Goal: Task Accomplishment & Management: Use online tool/utility

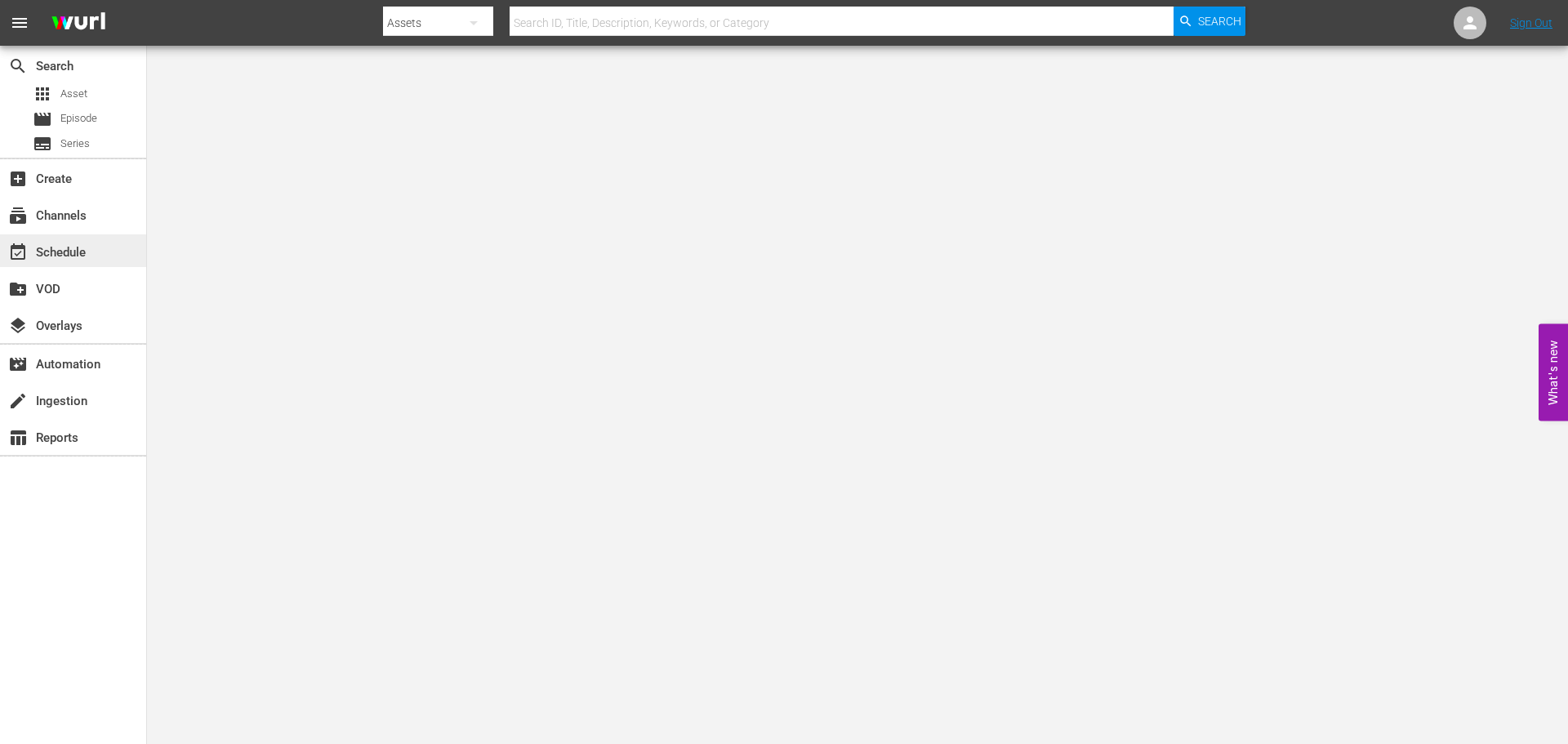
click at [45, 251] on div "event_available Schedule" at bounding box center [45, 250] width 91 height 14
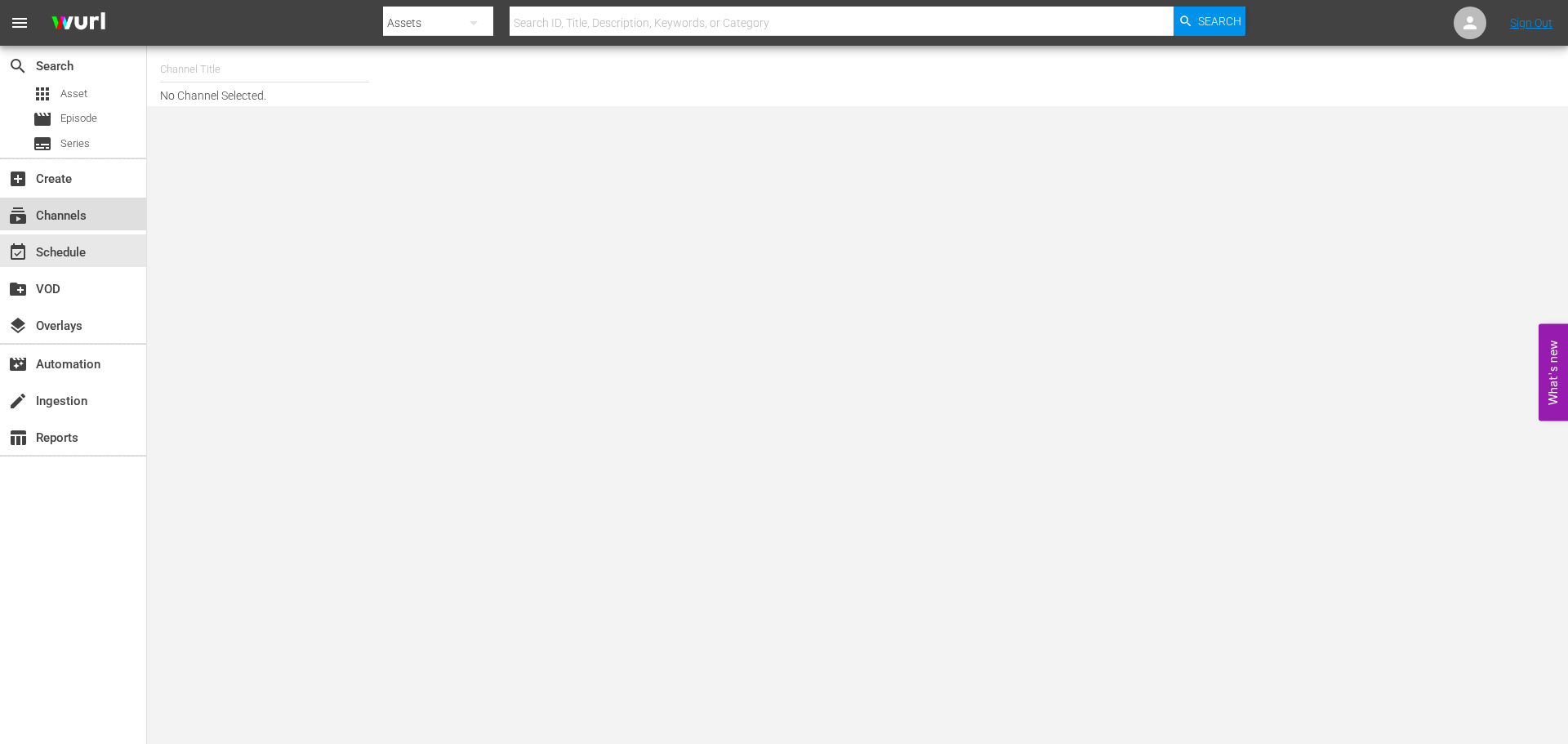
click at [94, 206] on div "subscriptions Channels" at bounding box center [72, 214] width 146 height 33
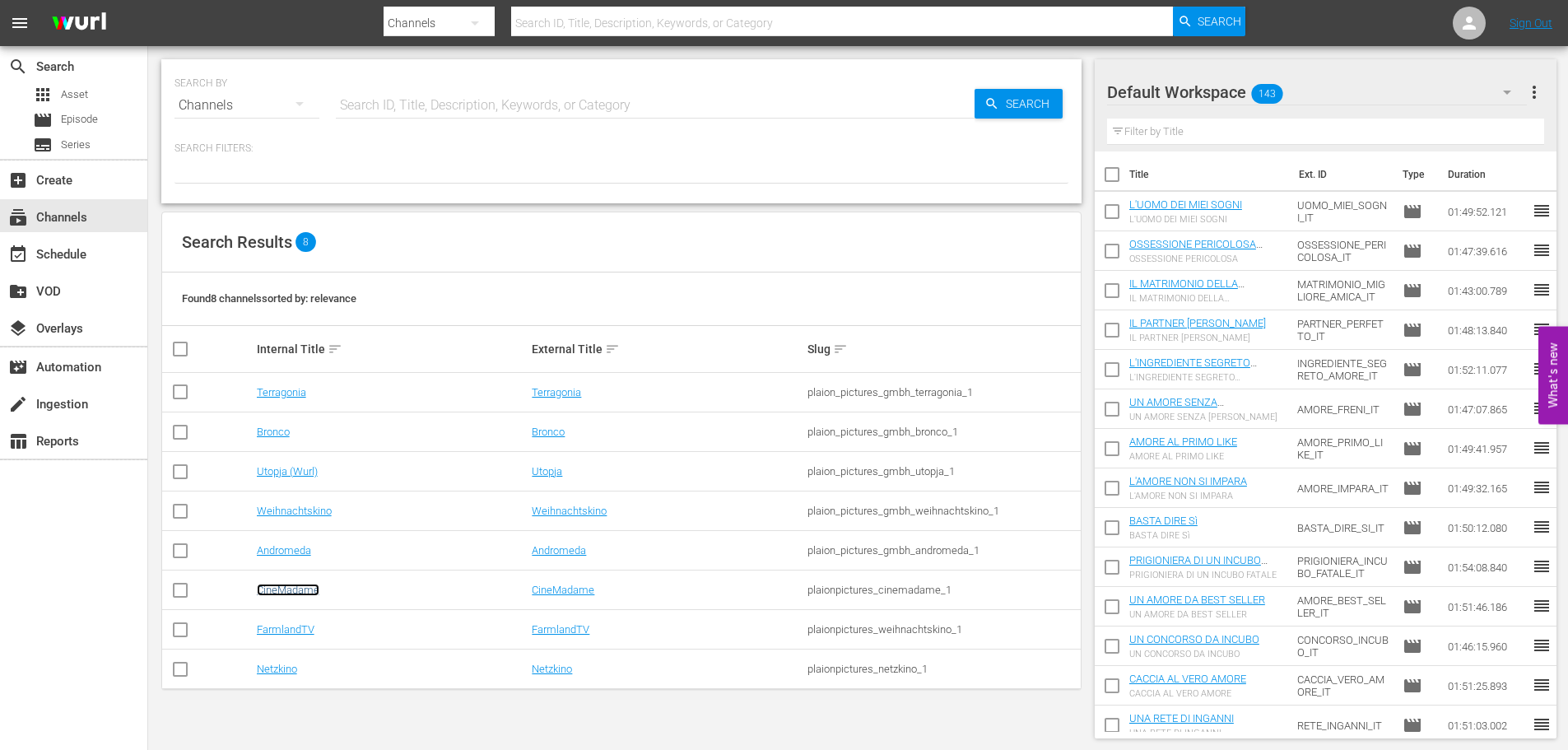
click at [280, 589] on link "CineMadame" at bounding box center [287, 589] width 63 height 13
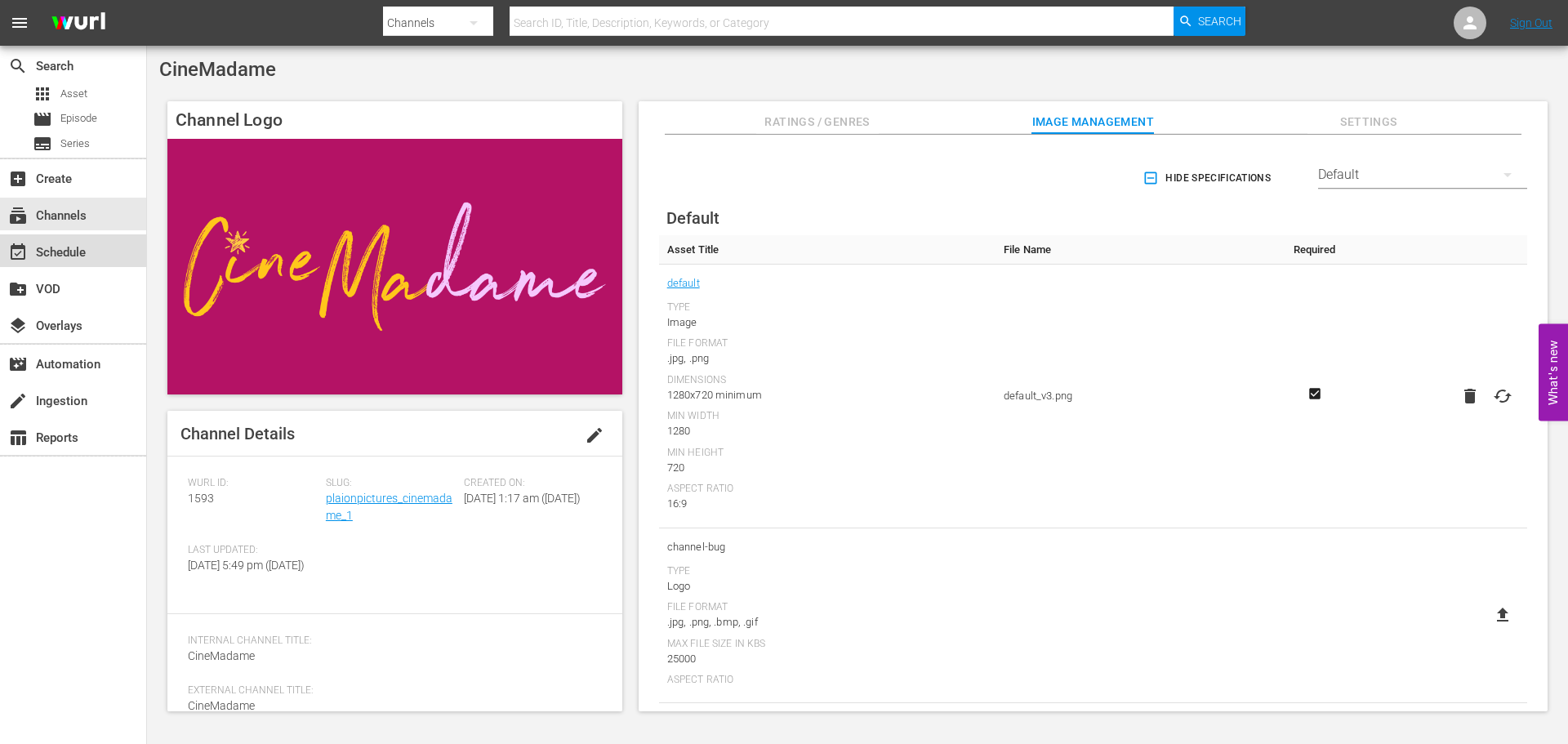
click at [100, 262] on div "event_available Schedule" at bounding box center [72, 251] width 146 height 33
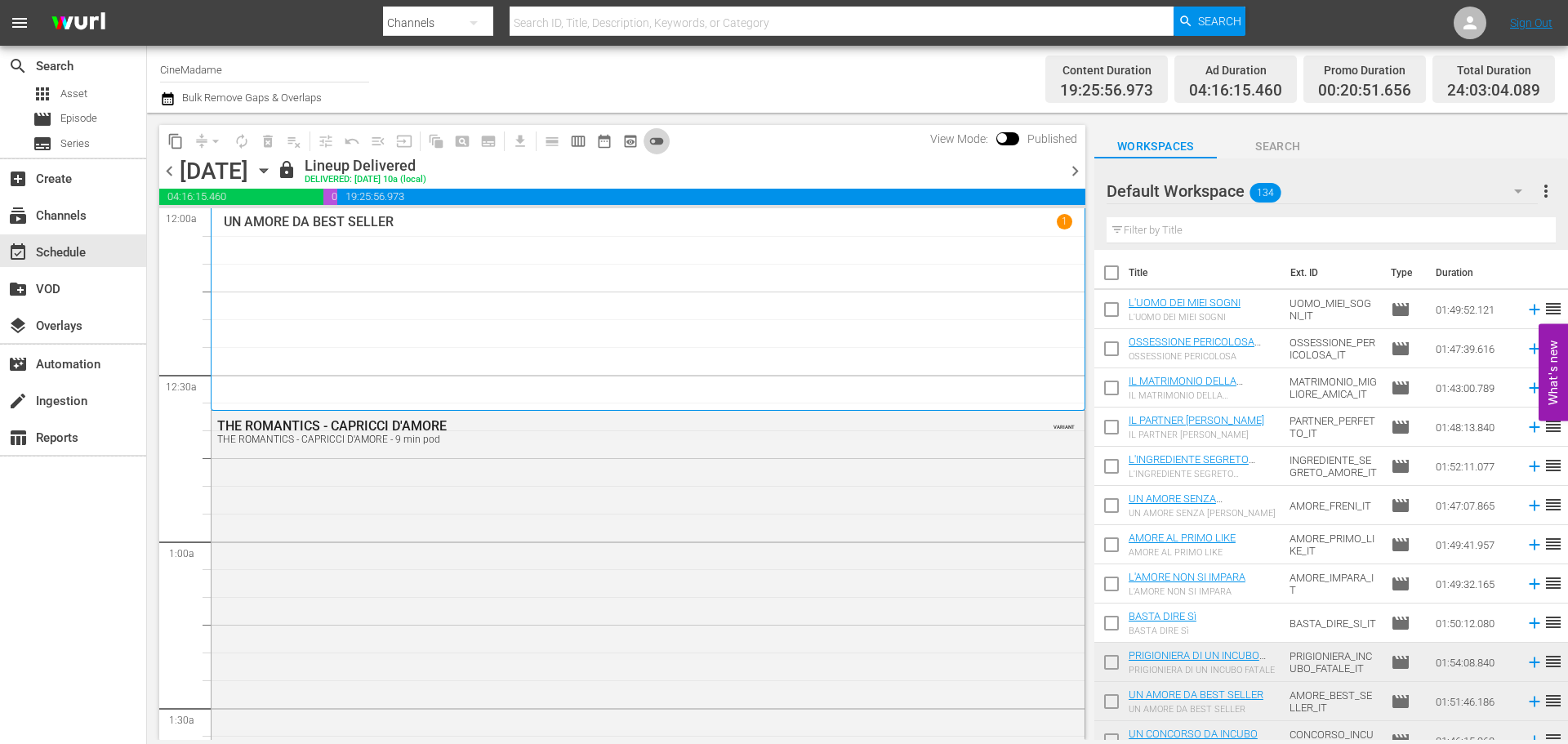
click at [649, 130] on button "toggle_off" at bounding box center [656, 141] width 26 height 26
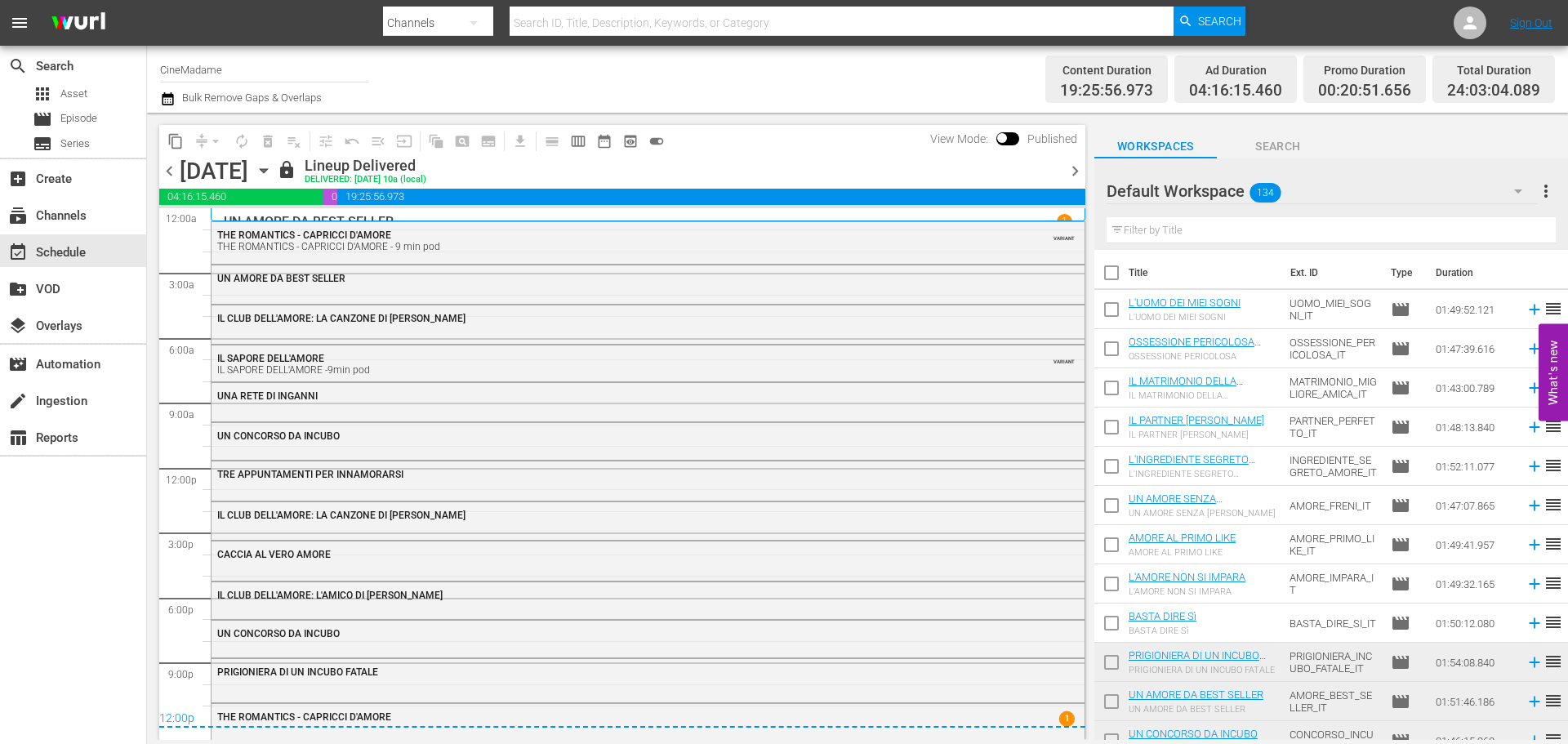
click at [1070, 172] on span "chevron_right" at bounding box center [1075, 171] width 21 height 21
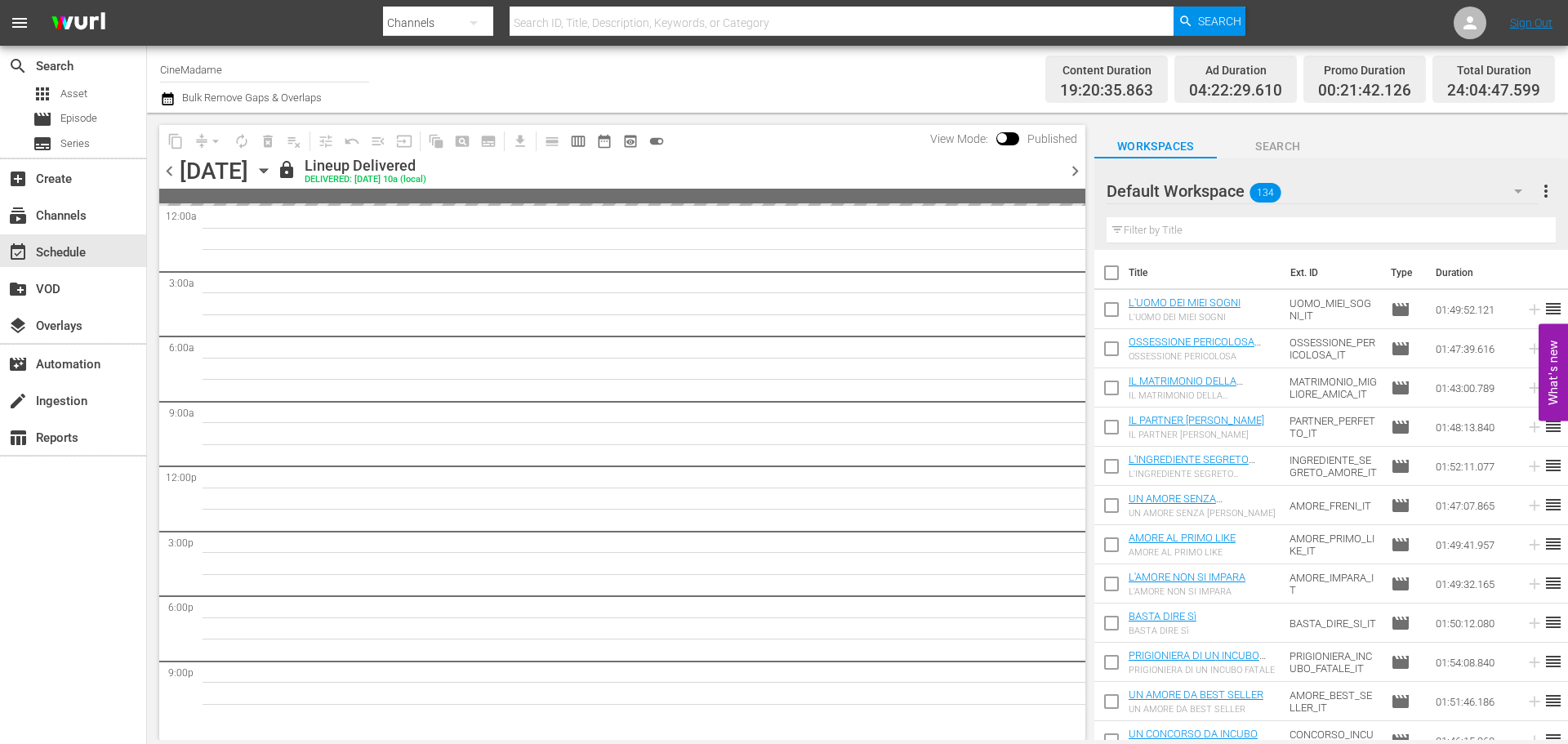
click at [1075, 171] on span "chevron_right" at bounding box center [1075, 171] width 21 height 21
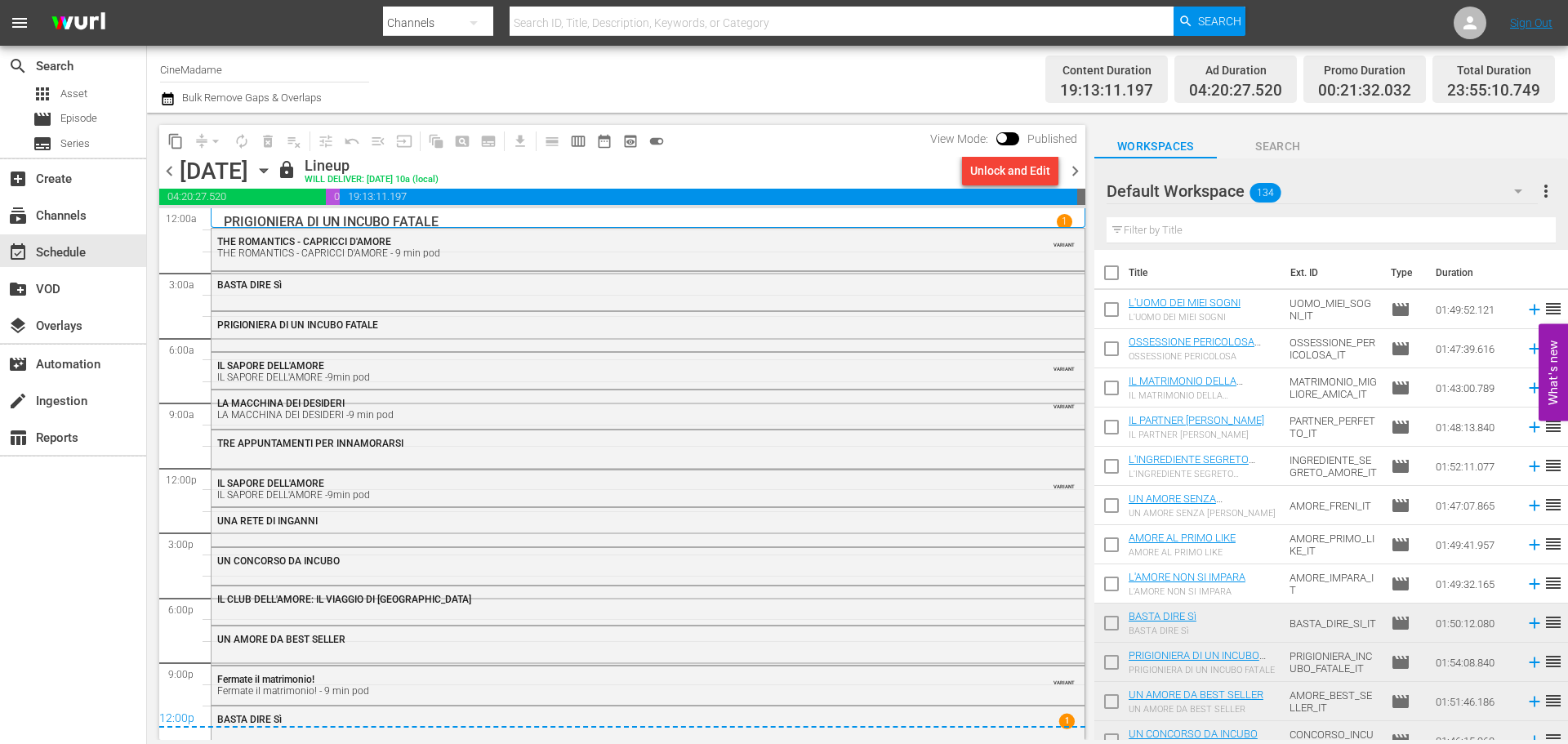
click at [161, 169] on span "chevron_left" at bounding box center [169, 171] width 21 height 21
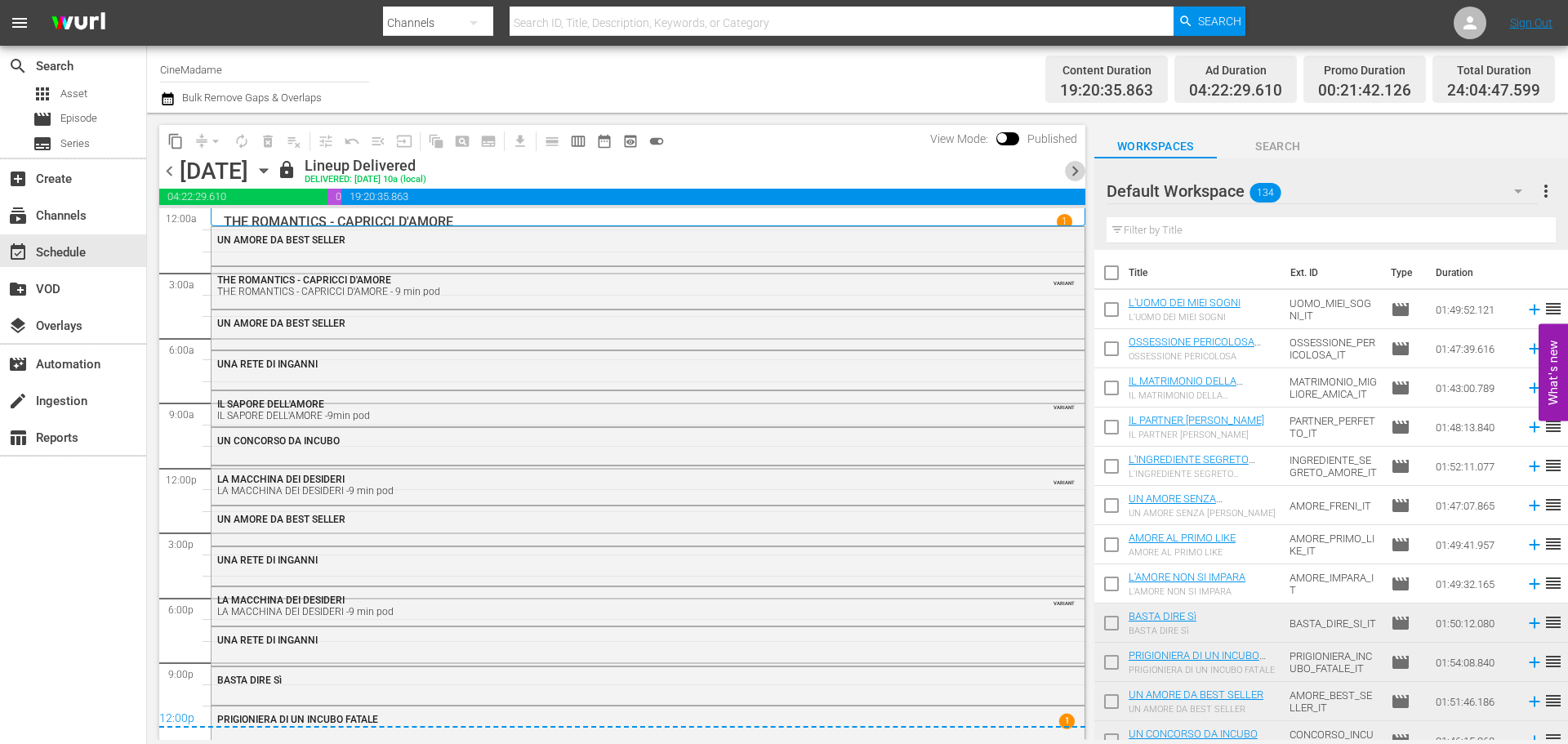
click at [1068, 169] on span "chevron_right" at bounding box center [1075, 171] width 21 height 21
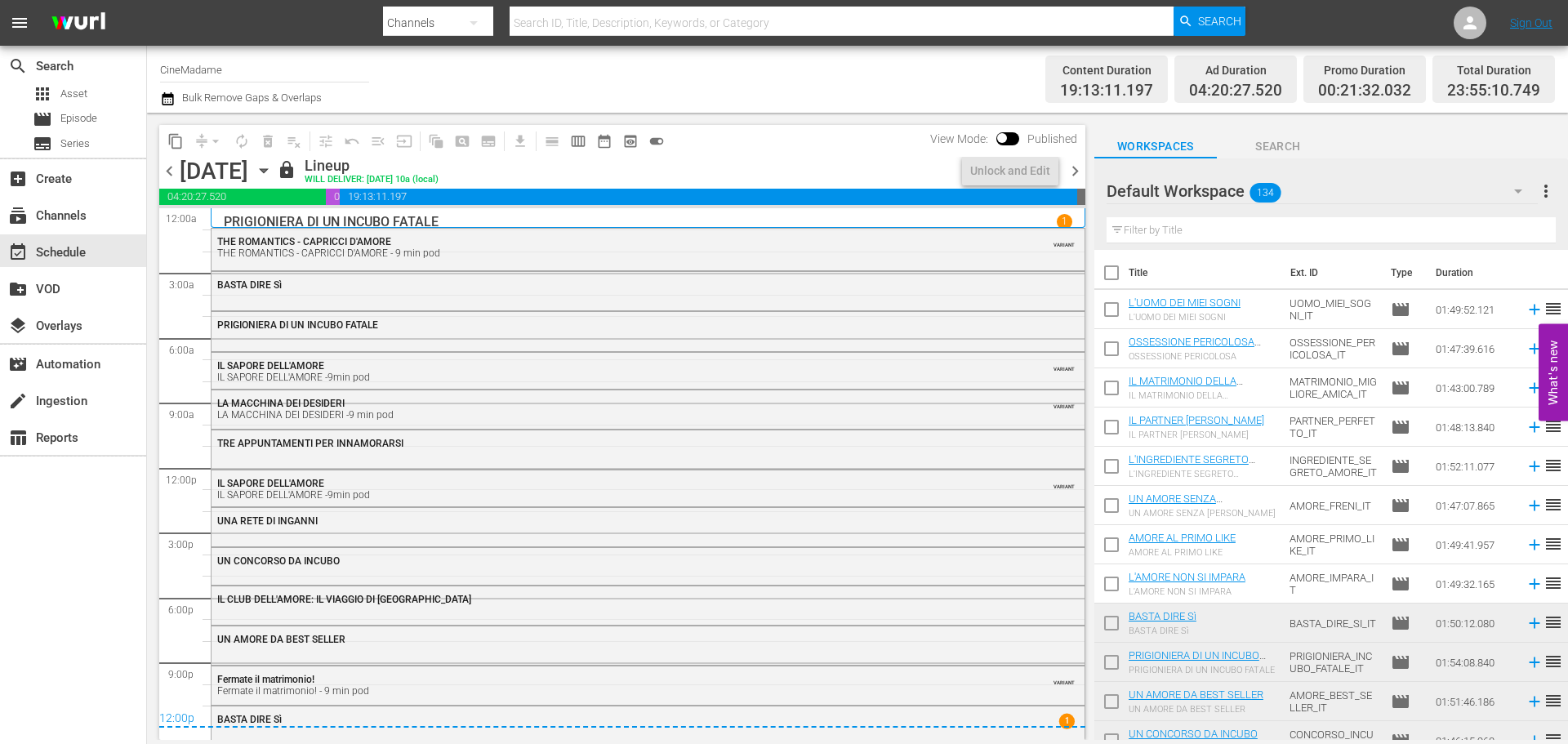
click at [1076, 169] on span "chevron_right" at bounding box center [1075, 171] width 21 height 21
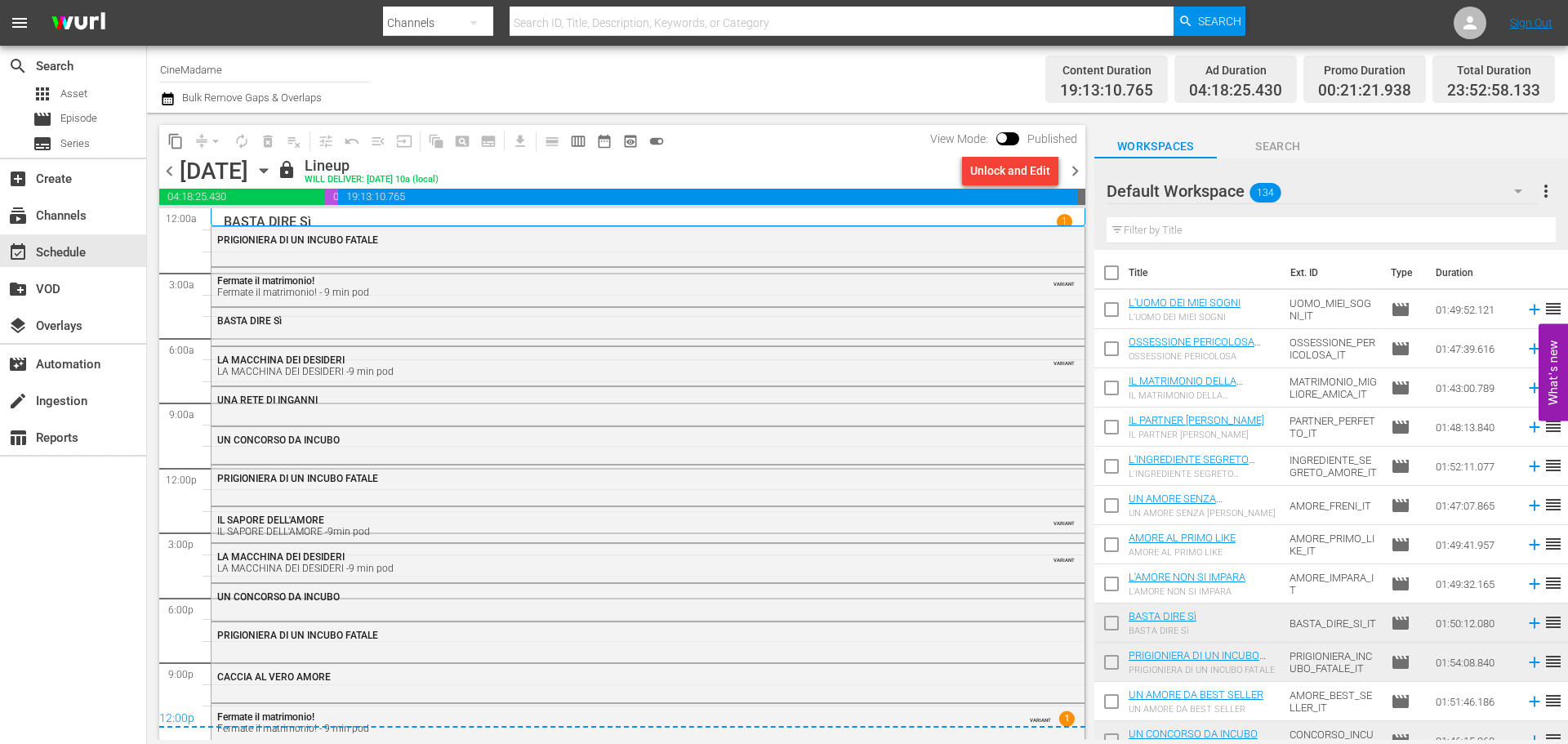
click at [1076, 172] on span "chevron_right" at bounding box center [1075, 171] width 21 height 21
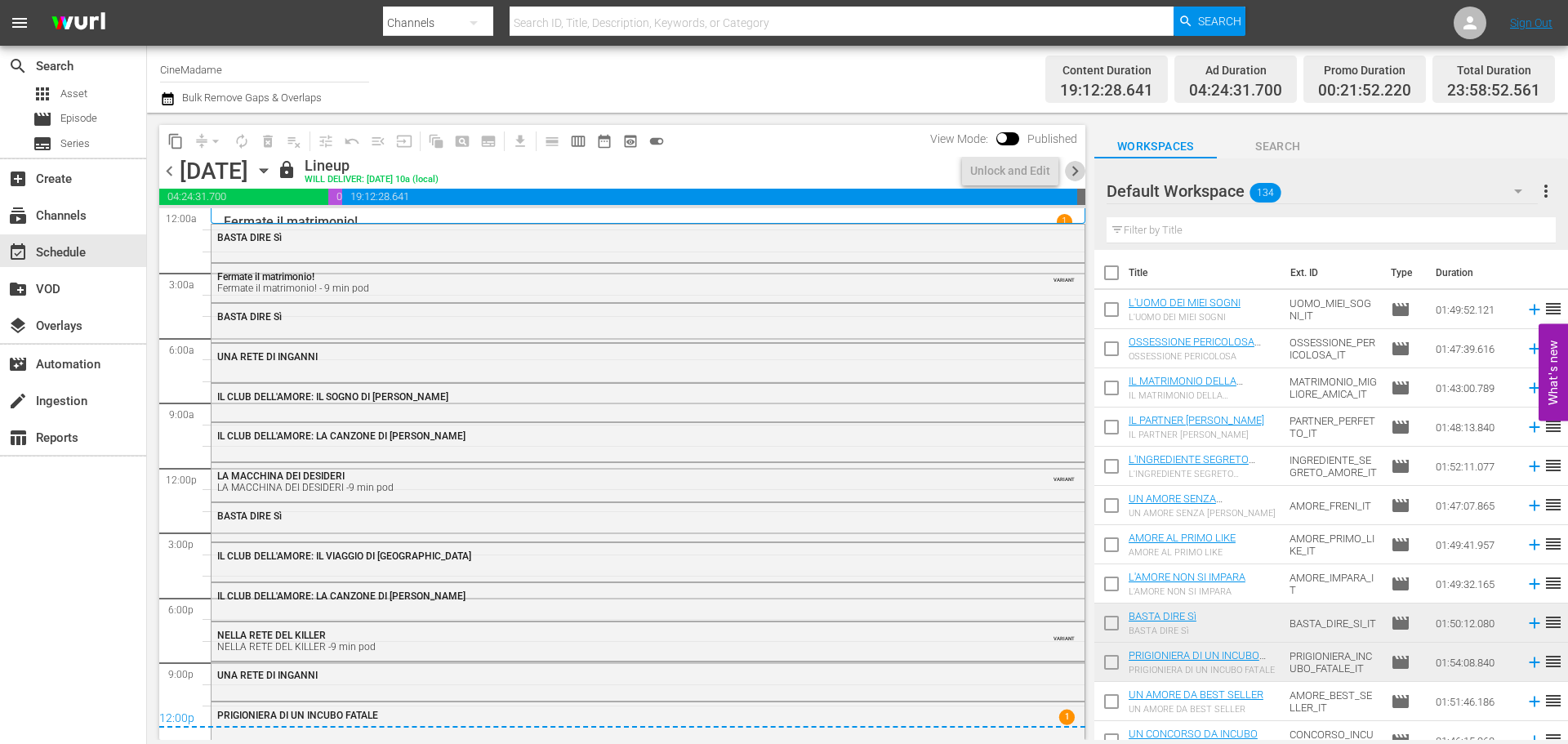
click at [1076, 172] on span "chevron_right" at bounding box center [1075, 171] width 21 height 21
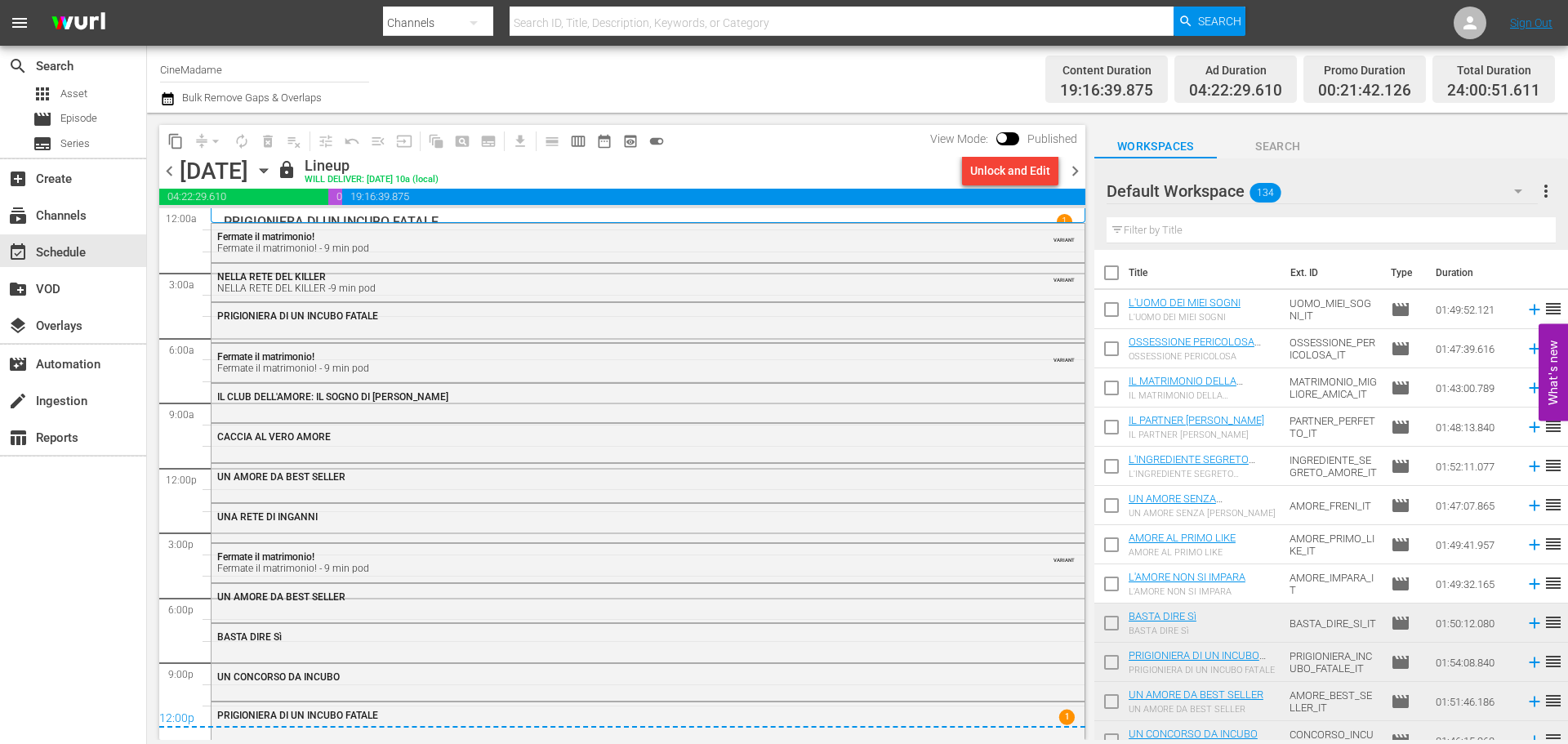
click at [1076, 172] on span "chevron_right" at bounding box center [1075, 171] width 21 height 21
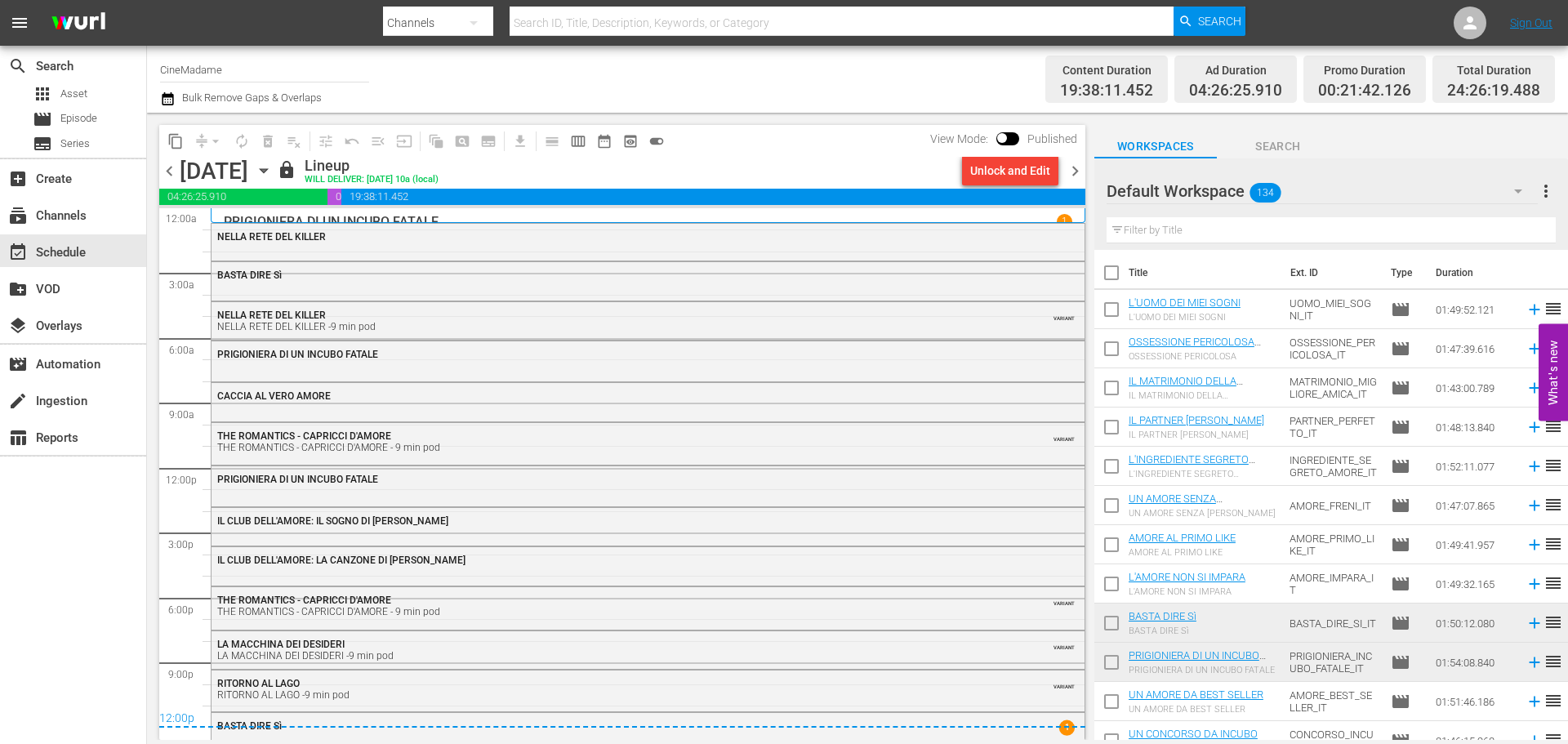
click at [1076, 172] on span "chevron_right" at bounding box center [1075, 171] width 21 height 21
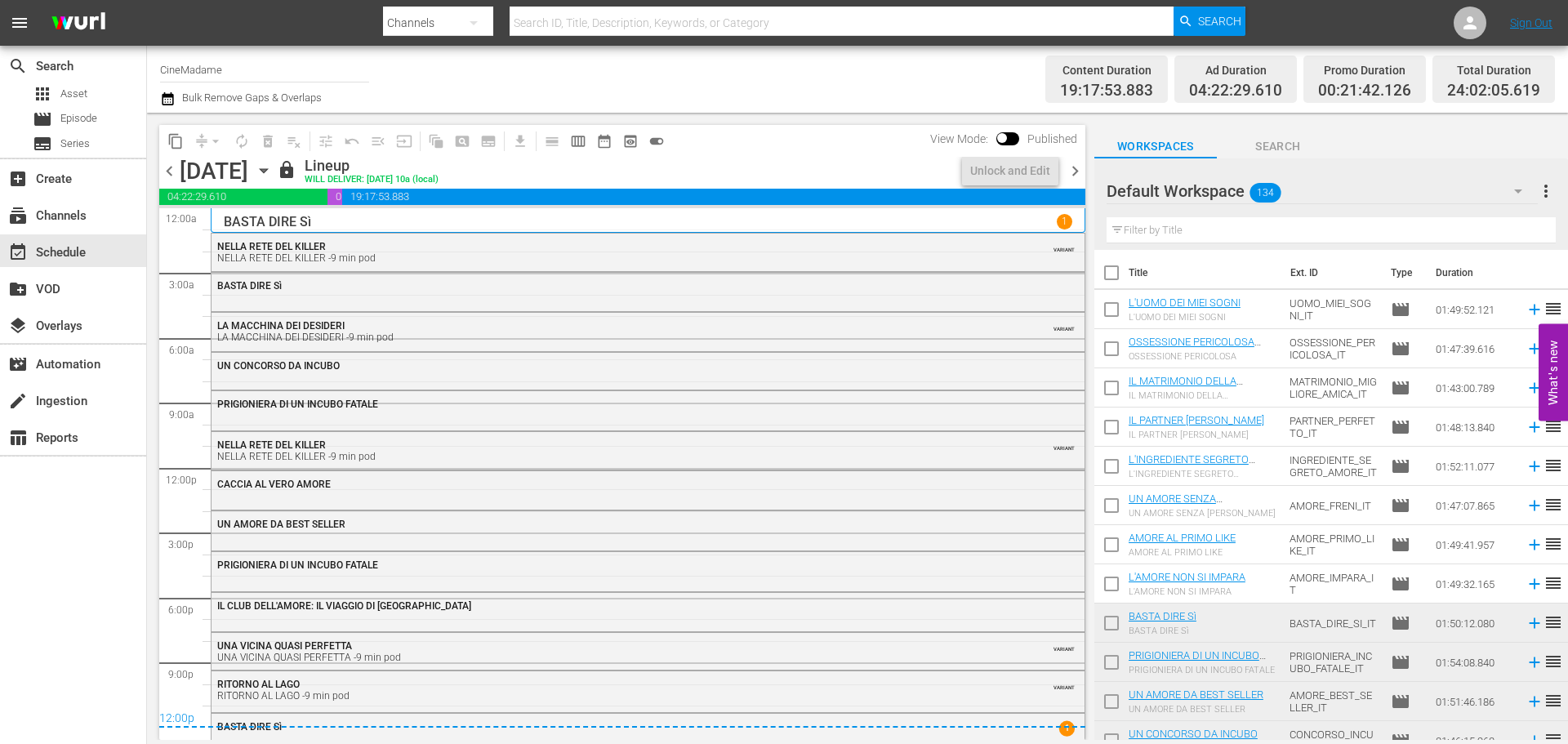
click at [1076, 172] on span "chevron_right" at bounding box center [1075, 171] width 21 height 21
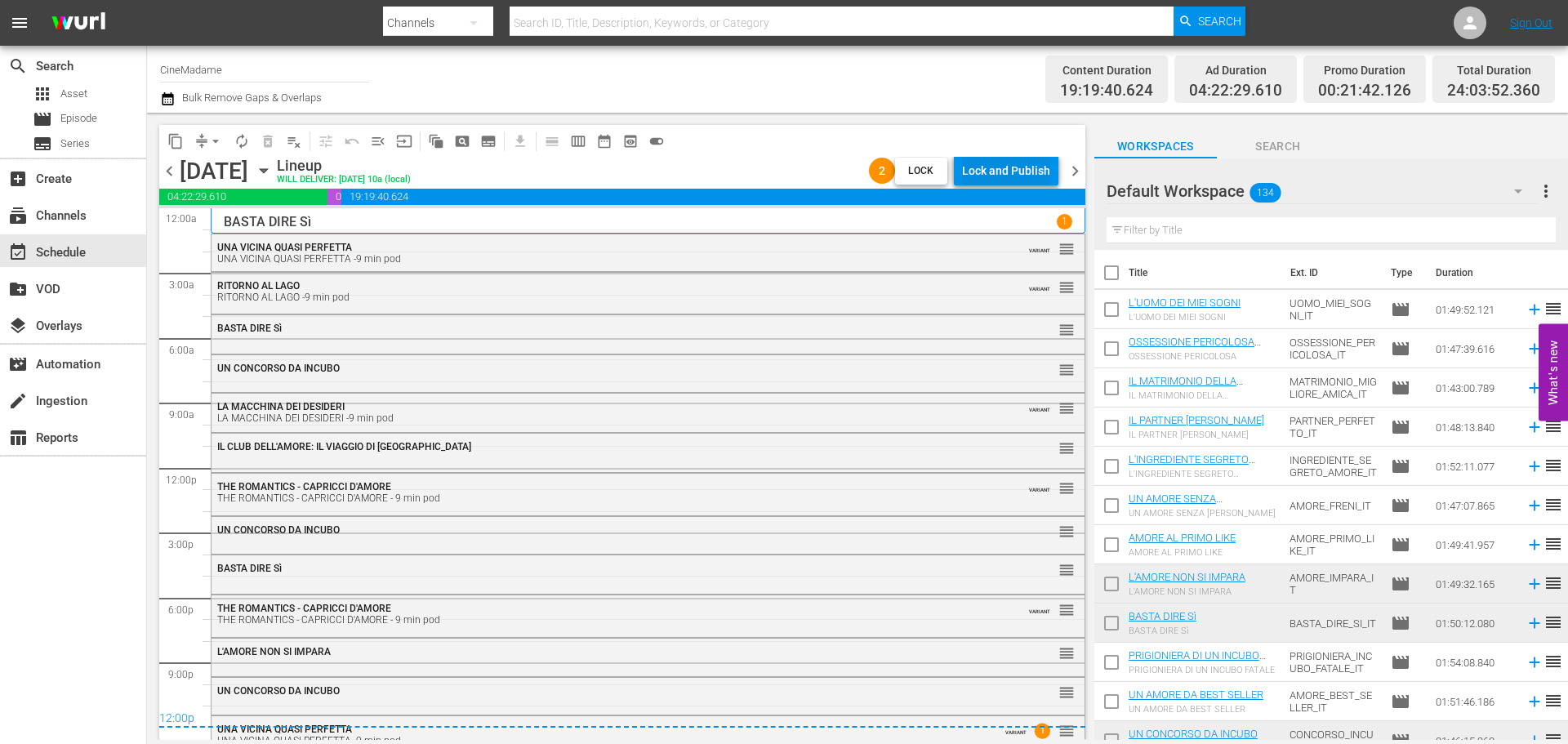
click at [1013, 174] on div "Lock and Publish" at bounding box center [1005, 170] width 88 height 29
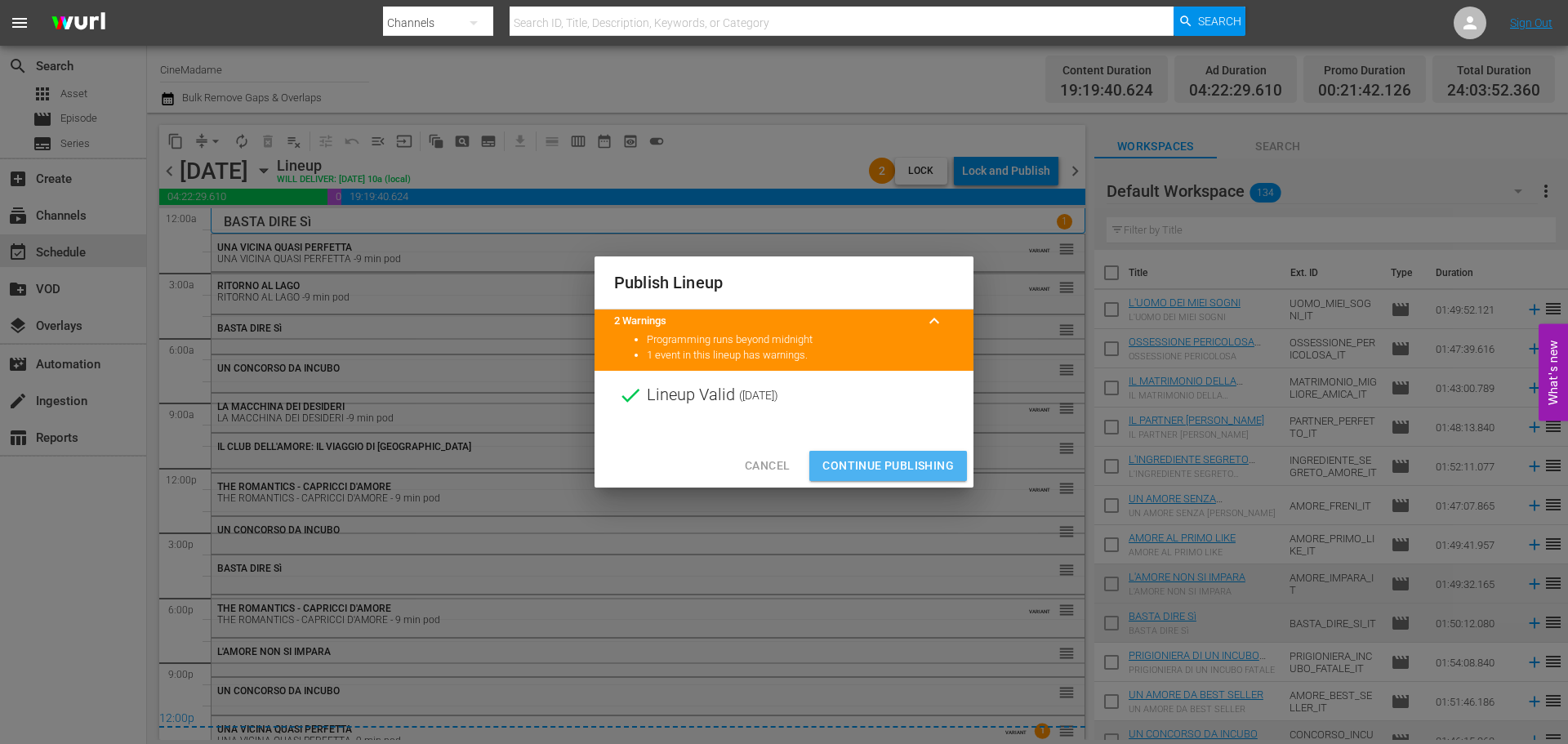
click at [916, 470] on span "Continue Publishing" at bounding box center [887, 465] width 131 height 21
